Goal: Task Accomplishment & Management: Manage account settings

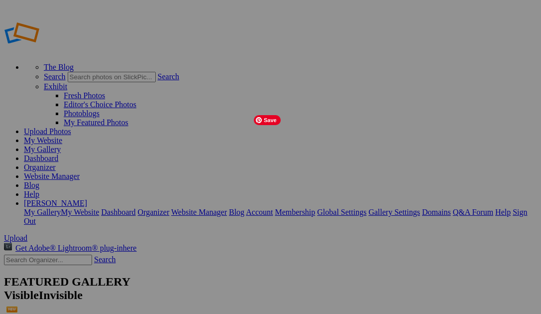
drag, startPoint x: 371, startPoint y: 293, endPoint x: 240, endPoint y: 145, distance: 196.8
drag, startPoint x: 372, startPoint y: 290, endPoint x: 335, endPoint y: 154, distance: 141.1
drag, startPoint x: 360, startPoint y: 296, endPoint x: 246, endPoint y: 151, distance: 183.6
click at [61, 145] on link "My Gallery" at bounding box center [42, 149] width 37 height 8
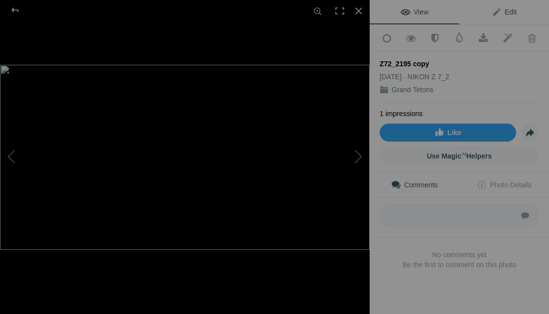
click at [509, 10] on span "Edit" at bounding box center [503, 12] width 25 height 8
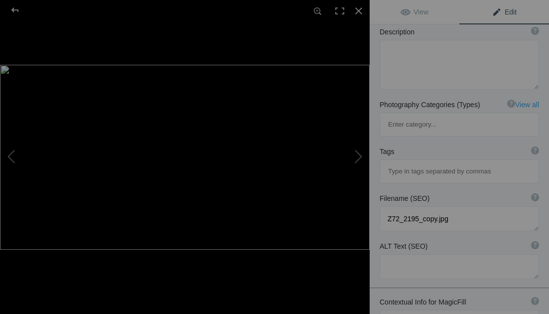
scroll to position [169, 0]
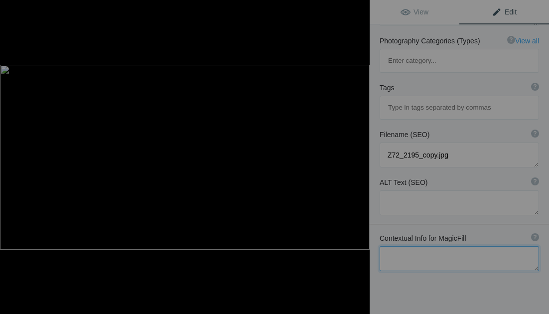
click at [414, 246] on textarea at bounding box center [458, 258] width 159 height 25
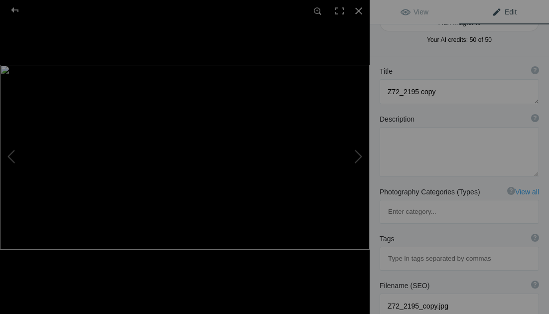
scroll to position [0, 0]
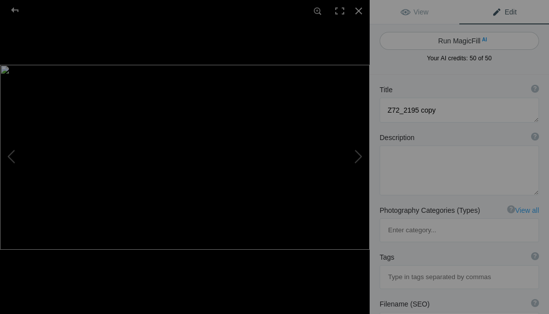
type textarea "Grand Tetons Oxbow Bend"
click at [460, 37] on button "Run MagicFill AI" at bounding box center [458, 41] width 159 height 18
type textarea "Stunning Reflection of Grand Tetons at Oxbow Bend"
type textarea "This breathtaking image captures the serene beauty of Oxbow Bend in Grand Teton…"
type textarea "grand-tetons-oxbow-bend-reflection.jpg"
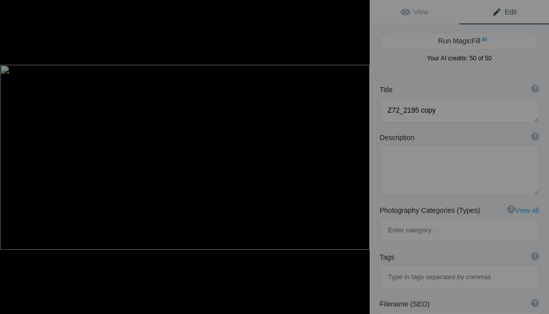
type textarea "Reflection of Grand Tetons in calm waters at Oxbow Bend, showcasing autumn colo…"
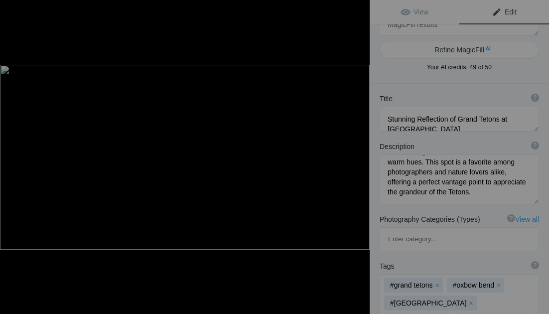
scroll to position [31, 0]
click at [14, 8] on div at bounding box center [15, 10] width 36 height 20
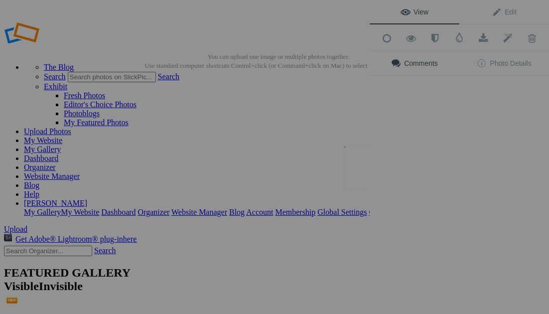
scroll to position [0, 0]
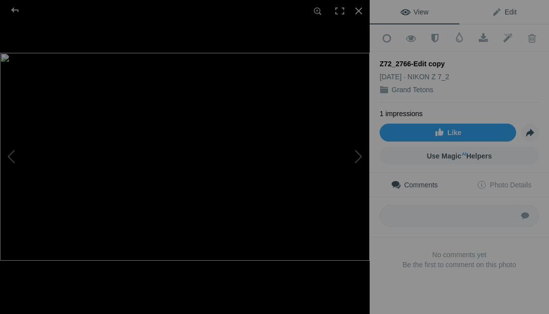
drag, startPoint x: 504, startPoint y: 7, endPoint x: 499, endPoint y: 13, distance: 7.7
click at [504, 8] on span "Edit" at bounding box center [503, 12] width 25 height 8
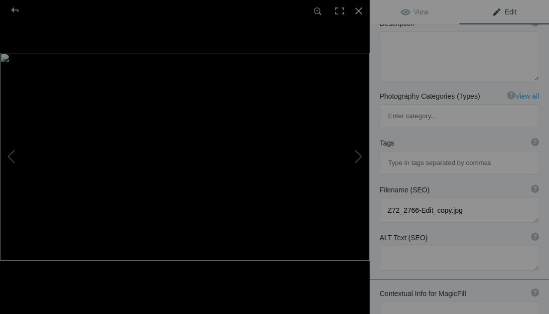
scroll to position [130, 0]
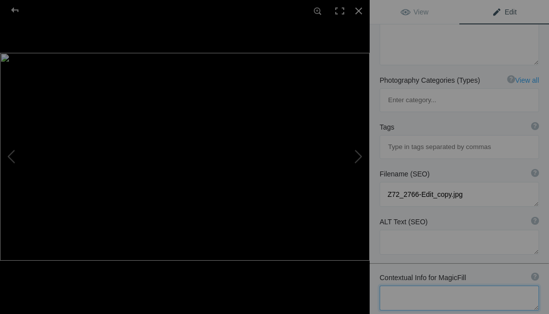
click at [410, 285] on textarea at bounding box center [458, 297] width 159 height 25
type textarea "Grand Teton National Park early fall"
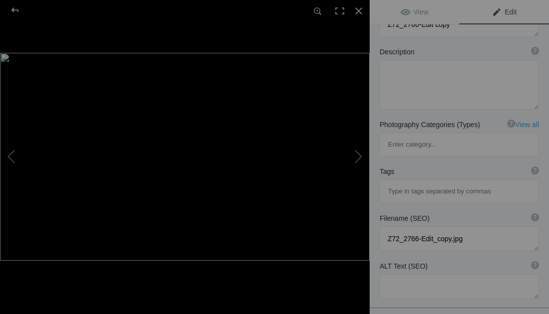
scroll to position [0, 0]
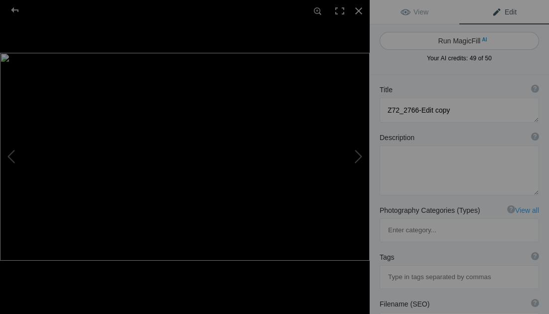
click at [451, 37] on button "Run MagicFill AI" at bounding box center [458, 41] width 159 height 18
type textarea "Grand Teton National Park in Early Fall with Reflections"
type textarea "Experience the breathtaking beauty of Grand Teton National Park during early fa…"
type textarea "grand-teton-national-park-early-fall.jpg"
type textarea "Early fall at Grand Teton National Park with colorful trees and mountain reflec…"
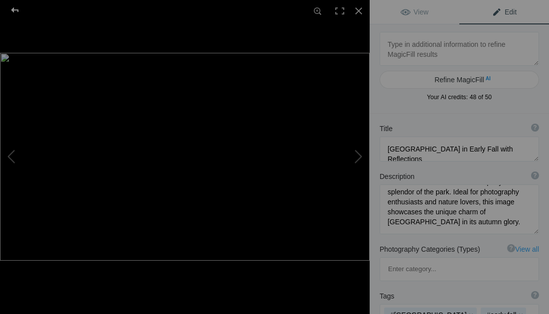
click at [13, 8] on div at bounding box center [15, 10] width 36 height 20
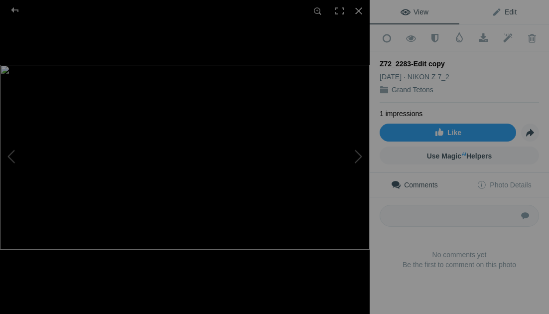
click at [505, 6] on link "Edit" at bounding box center [504, 12] width 90 height 24
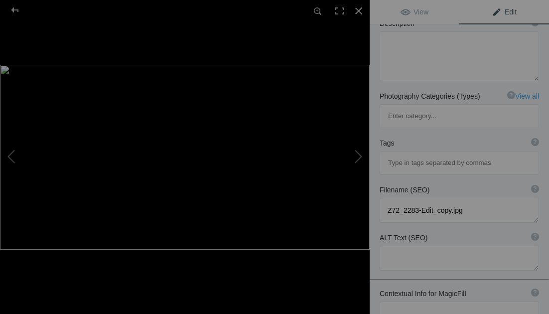
scroll to position [171, 0]
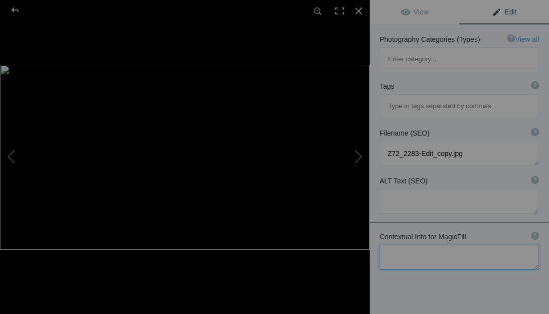
click at [416, 244] on textarea at bounding box center [458, 256] width 159 height 25
type textarea "Grand Tetons Oxbow Bend at sunrise"
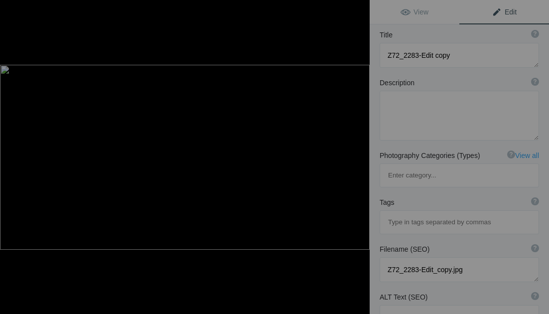
scroll to position [0, 0]
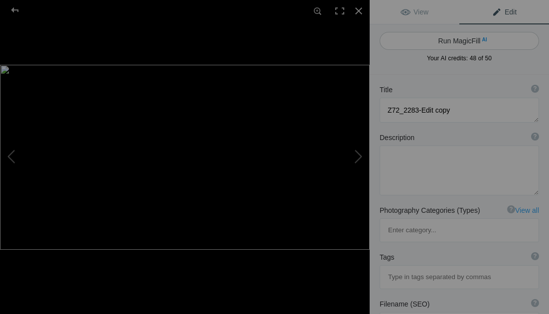
click at [461, 39] on button "Run MagicFill AI" at bounding box center [458, 41] width 159 height 18
type textarea "Grand Teton Sunrise Reflections at [GEOGRAPHIC_DATA]"
type textarea "Experience the breathtaking beauty of the Grand Tetons at sunrise, captured at …"
type textarea "grand-teton-sunrise-oxbow-bend.jpg"
type textarea "Sunrise over Oxbow Bend with Grand Teton reflections in calm waters."
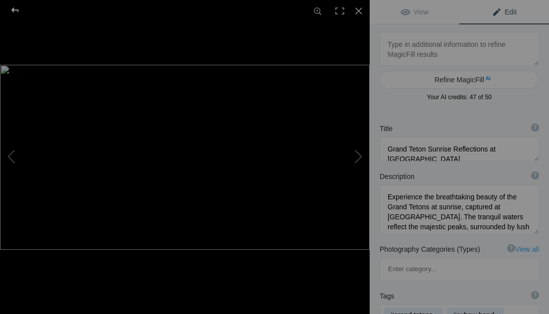
click at [15, 9] on div at bounding box center [15, 10] width 36 height 20
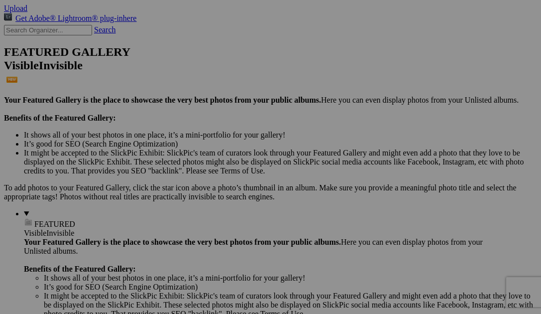
scroll to position [161, 0]
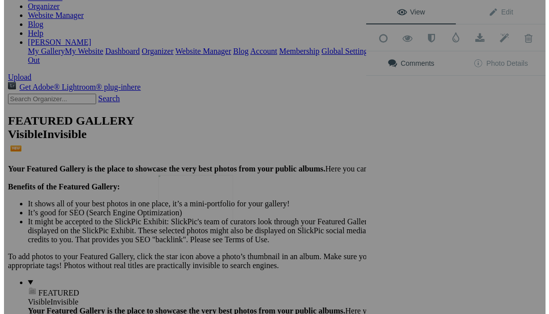
scroll to position [109, 0]
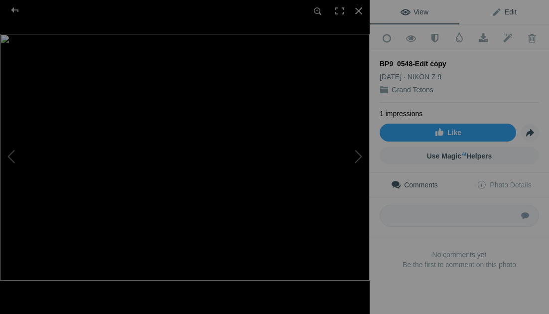
click at [504, 7] on link "Edit" at bounding box center [504, 12] width 90 height 24
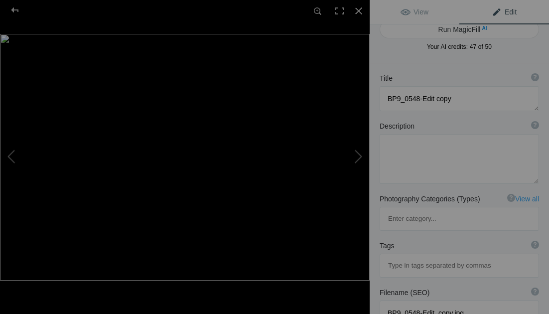
scroll to position [171, 0]
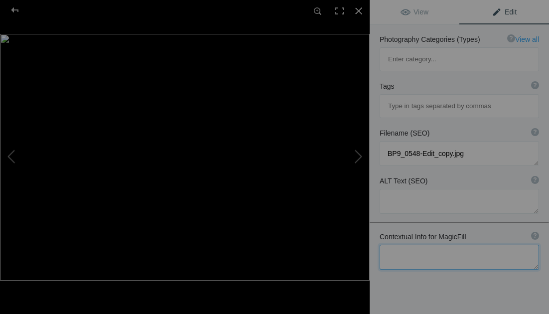
click at [405, 244] on textarea at bounding box center [458, 256] width 159 height 25
type textarea "S"
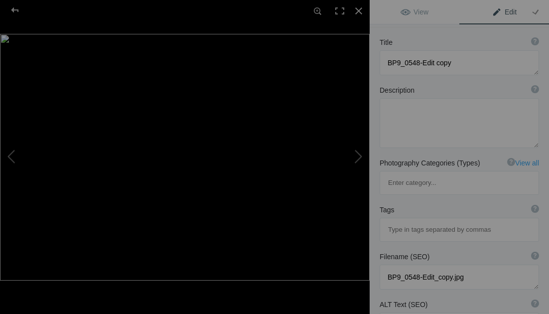
scroll to position [0, 0]
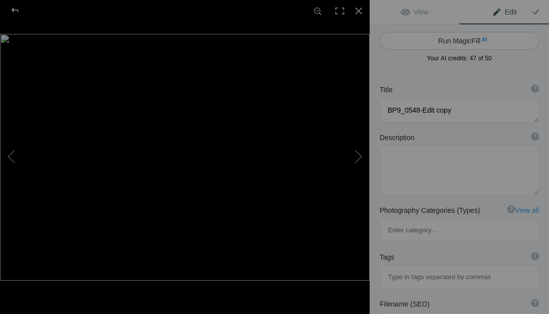
type textarea "Horses at Grand Tetons National Park"
click at [452, 40] on button "Run MagicFill AI" at bounding box center [458, 41] width 159 height 18
type textarea "Majestic Horses in Grand Tetons National Park at Sunrise"
type textarea "This stunning image captures two horses in the foreground of Grand Tetons Natio…"
type textarea "horses-grand-tetons-national-park-sunrise.jpg"
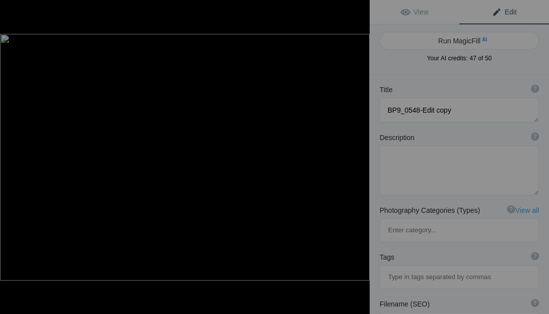
type textarea "Two horses playfully interacting in front of the Grand Tetons at sunrise."
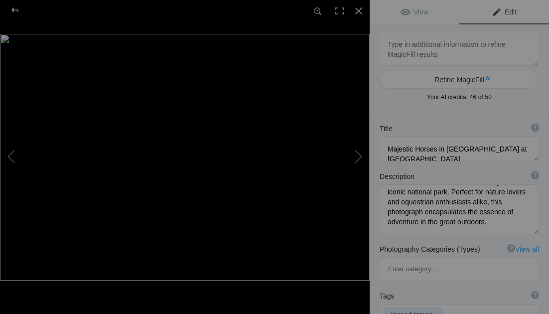
scroll to position [134, 0]
click at [15, 8] on div at bounding box center [15, 10] width 36 height 20
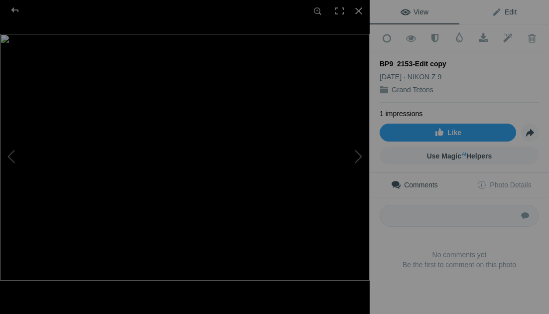
click at [507, 8] on span "Edit" at bounding box center [503, 12] width 25 height 8
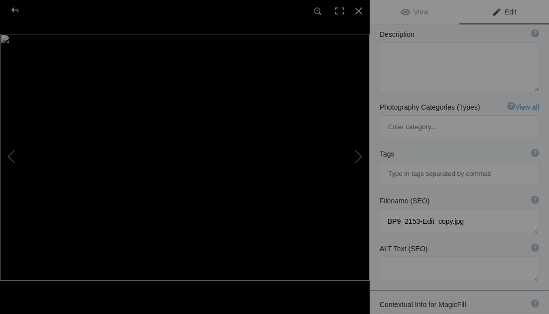
scroll to position [171, 0]
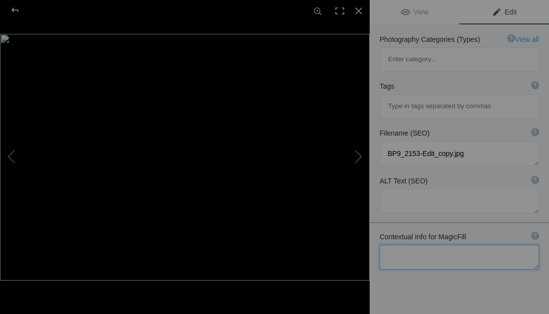
click at [397, 244] on textarea at bounding box center [458, 256] width 159 height 25
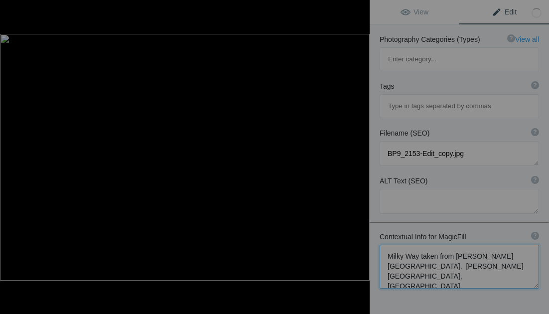
scroll to position [1, 0]
type textarea "Milky Way taken from Coulter Bay, Jackson Lake, Grand Tetons National Park"
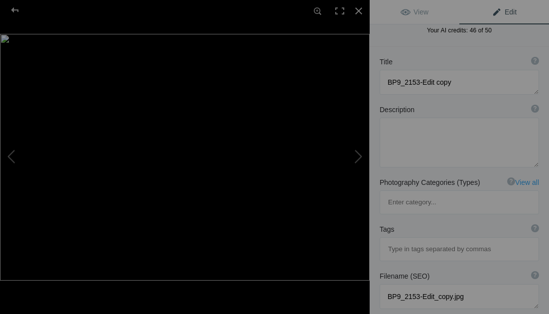
scroll to position [0, 0]
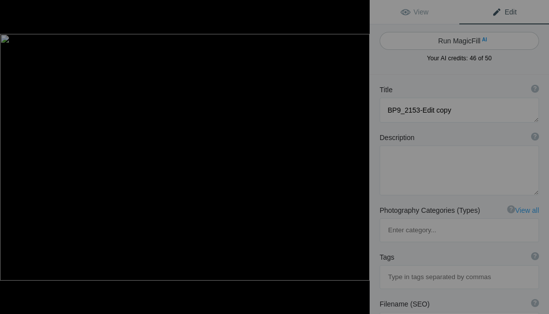
click at [451, 37] on button "Run MagicFill AI" at bounding box center [458, 41] width 159 height 18
type textarea "Stunning Milky Way Over [PERSON_NAME][GEOGRAPHIC_DATA] at [GEOGRAPHIC_DATA]"
type textarea "This breathtaking image captures the Milky Way stretching across the night sky …"
type textarea "milky-way-jackson-lake-grand-teton.jpg"
type textarea "Milky Way galaxy over Jackson Lake with Teton mountains silhouette."
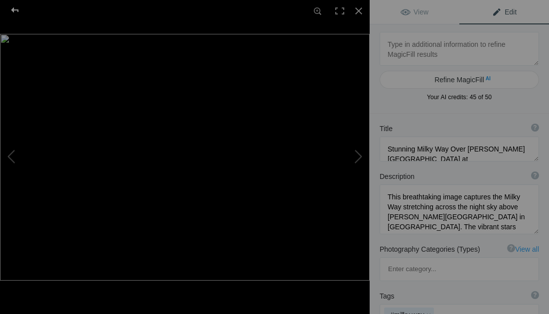
click at [16, 7] on div at bounding box center [15, 10] width 36 height 20
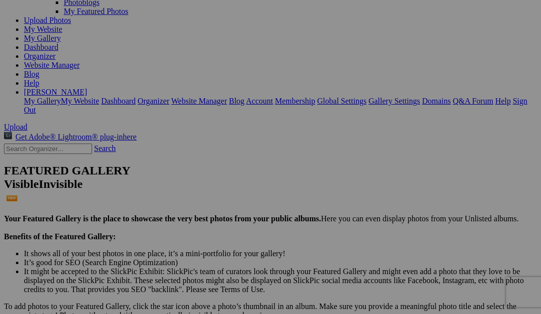
scroll to position [144, 0]
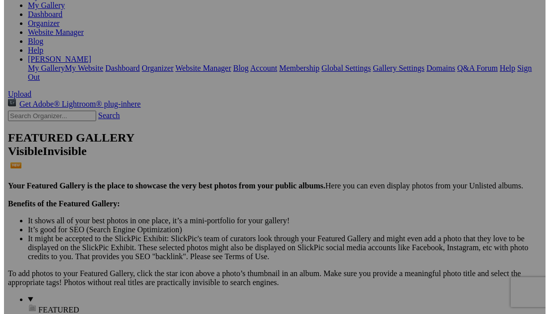
scroll to position [109, 0]
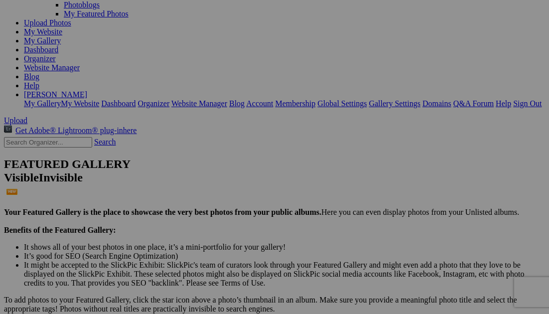
click at [0, 0] on div "Comments Photo Details" at bounding box center [0, 0] width 0 height 0
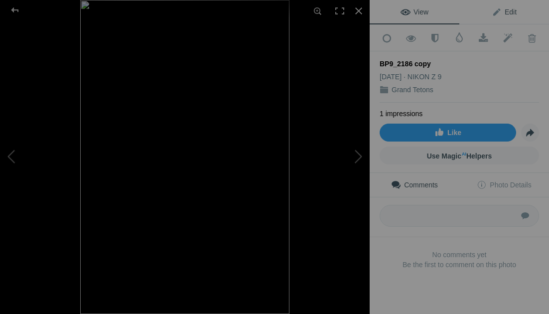
click at [504, 10] on span "Edit" at bounding box center [503, 12] width 25 height 8
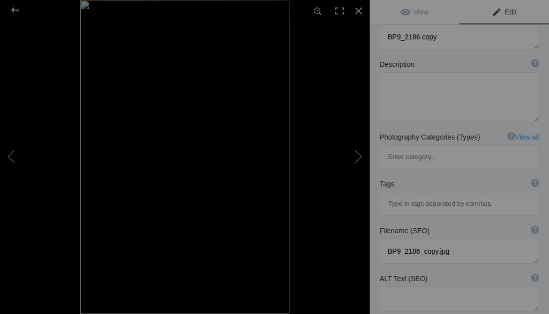
scroll to position [171, 0]
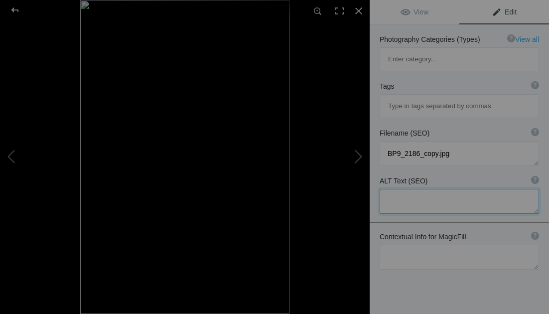
click at [401, 189] on textarea at bounding box center [458, 201] width 159 height 25
click at [406, 244] on textarea at bounding box center [458, 256] width 159 height 25
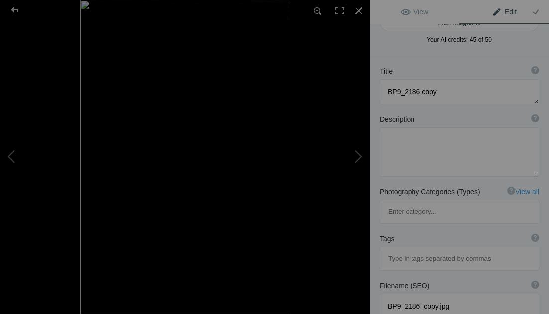
scroll to position [0, 0]
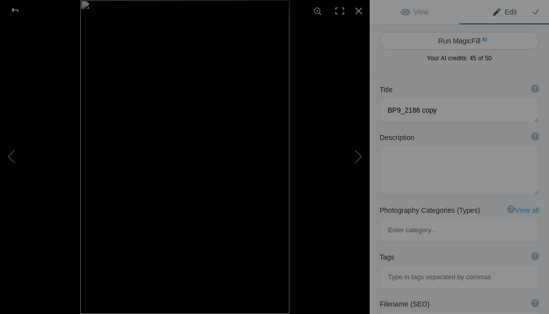
type textarea "Milky Way photo from Coulter Bay in Grand Tetons National Park"
click at [443, 37] on button "Run MagicFill AI" at bounding box center [458, 41] width 159 height 18
type textarea "Stunning Milky Way Over Coulter Bay in Grand Teton National Park"
type textarea "This breathtaking image captures the Milky Way stretching across the night sky …"
type textarea "milky-way-coulter-bay-grand-teton.jpg"
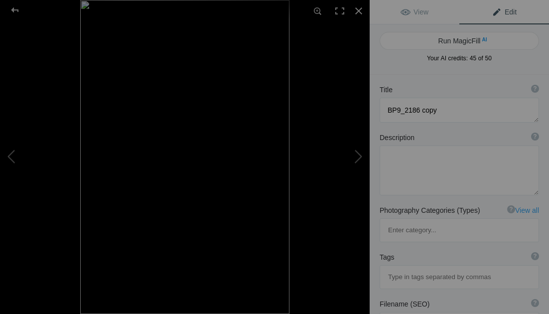
type textarea "Milky Way galaxy over Coulter Bay in Grand Teton National Park at night."
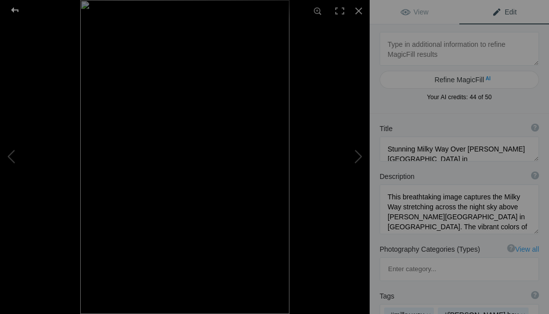
click at [15, 9] on div at bounding box center [15, 10] width 36 height 20
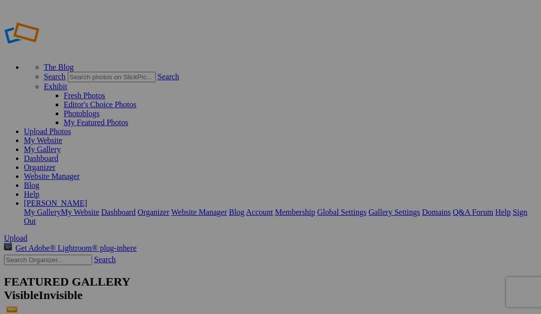
type input "Grand Tetons"
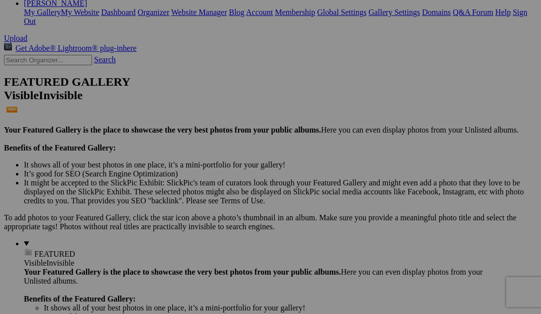
scroll to position [84, 0]
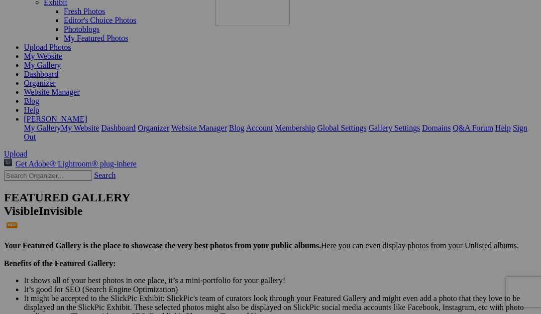
drag, startPoint x: 473, startPoint y: 93, endPoint x: 358, endPoint y: 74, distance: 116.0
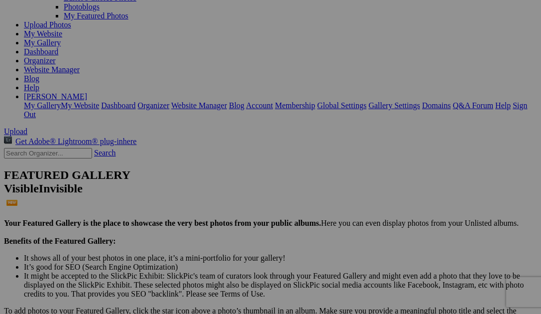
scroll to position [103, 0]
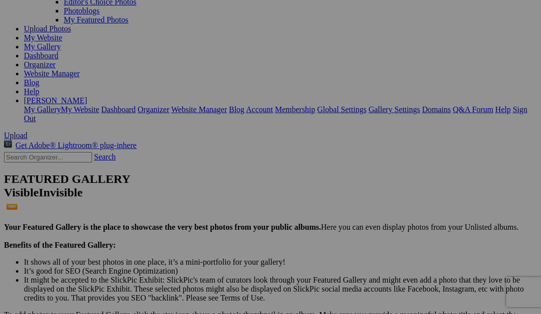
drag, startPoint x: 377, startPoint y: 78, endPoint x: 30, endPoint y: 269, distance: 395.9
drag, startPoint x: 289, startPoint y: 208, endPoint x: 39, endPoint y: 268, distance: 257.5
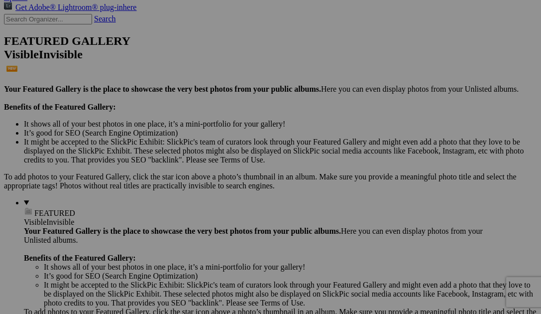
scroll to position [345, 0]
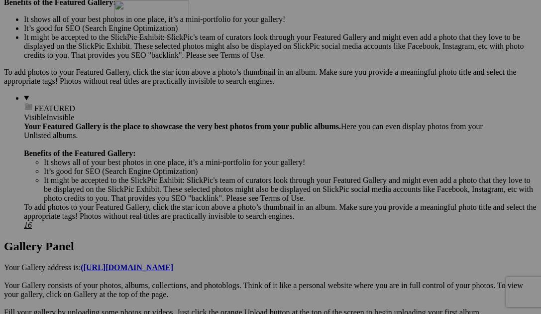
drag, startPoint x: 193, startPoint y: 221, endPoint x: 258, endPoint y: 87, distance: 148.5
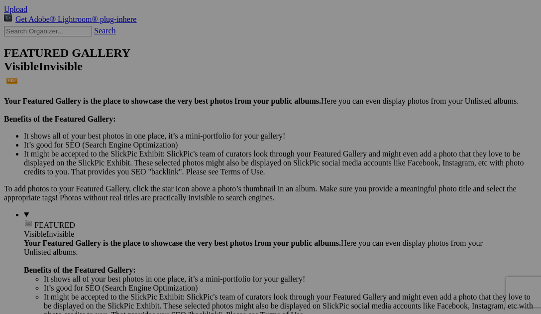
scroll to position [261, 0]
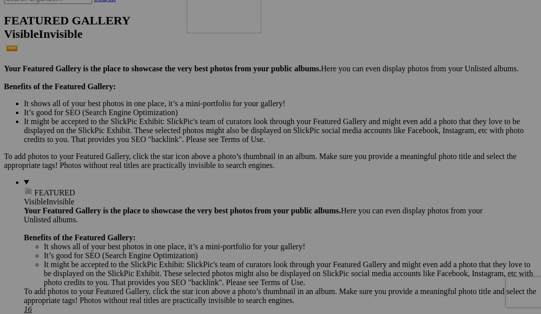
drag, startPoint x: 278, startPoint y: 290, endPoint x: 330, endPoint y: 70, distance: 225.6
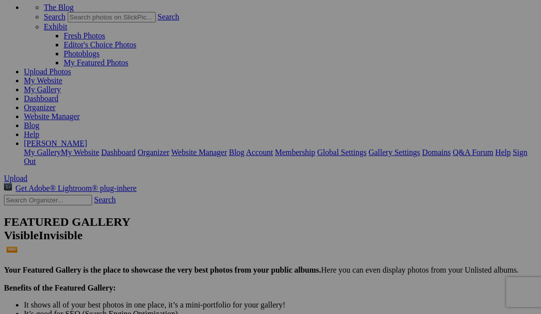
scroll to position [62, 0]
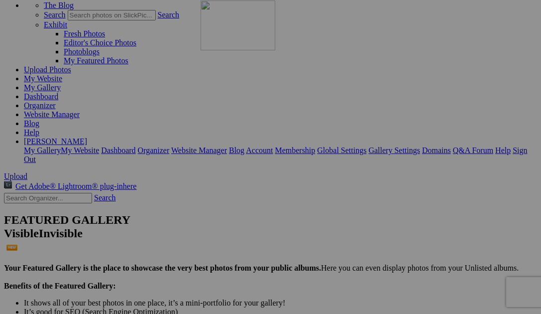
drag, startPoint x: 374, startPoint y: 251, endPoint x: 345, endPoint y: 88, distance: 165.9
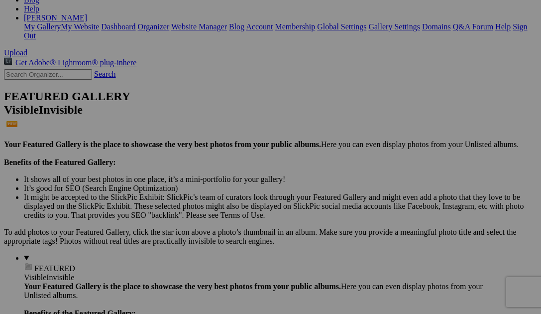
scroll to position [191, 0]
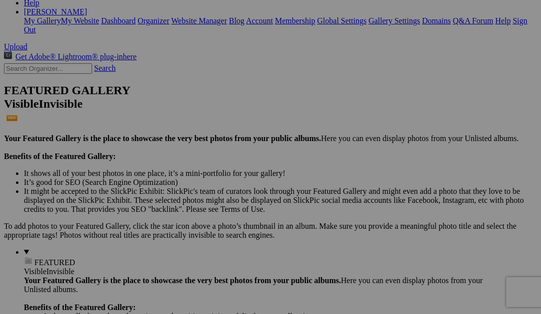
drag, startPoint x: 174, startPoint y: 244, endPoint x: 222, endPoint y: 49, distance: 200.9
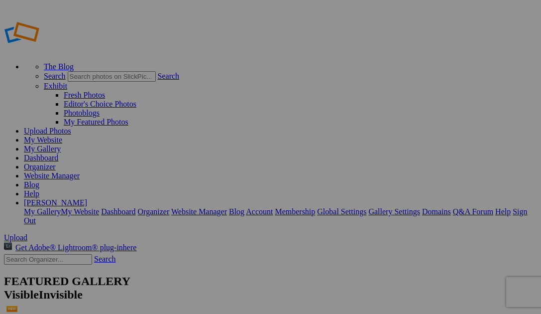
scroll to position [0, 0]
click at [61, 145] on link "My Gallery" at bounding box center [42, 149] width 37 height 8
